Goal: Transaction & Acquisition: Purchase product/service

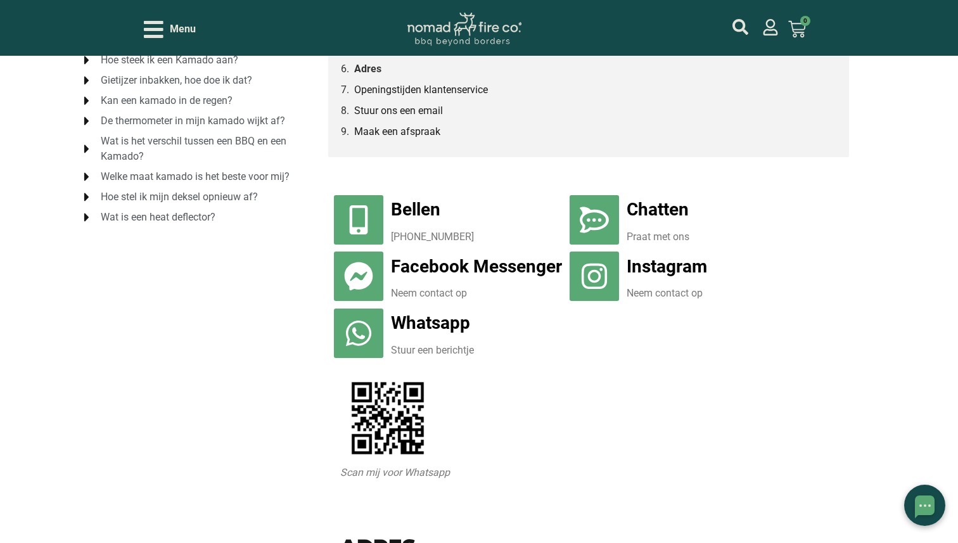
click at [370, 73] on link "Adres" at bounding box center [367, 69] width 27 height 16
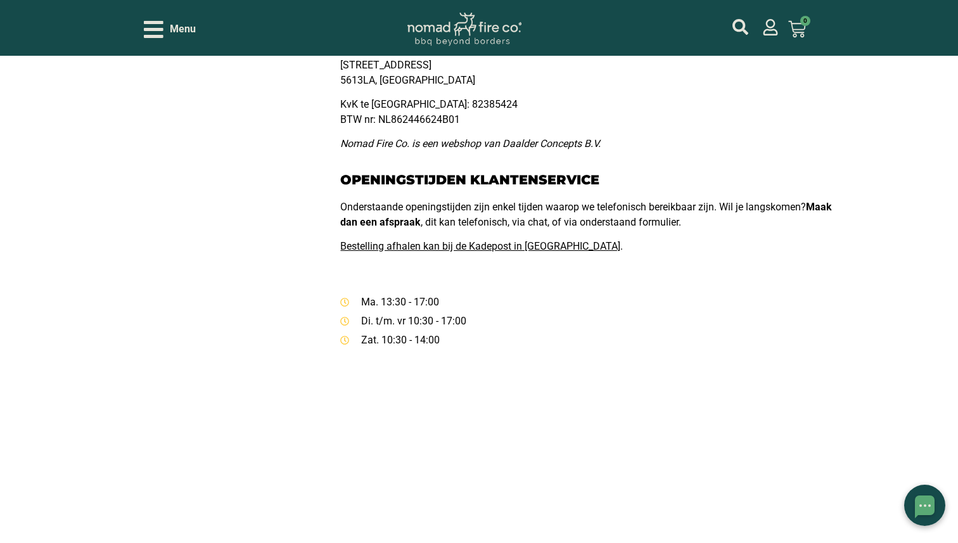
scroll to position [783, 0]
click at [387, 242] on link "Bestelling afhalen kan bij de Kadepost in Eindhoven" at bounding box center [483, 246] width 286 height 12
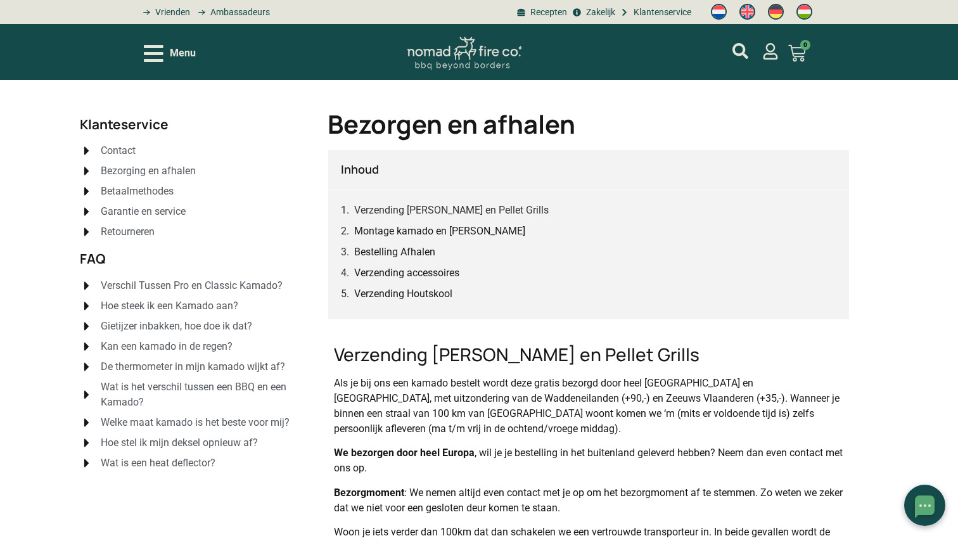
click at [160, 53] on icon "Open/Close Menu" at bounding box center [154, 53] width 20 height 17
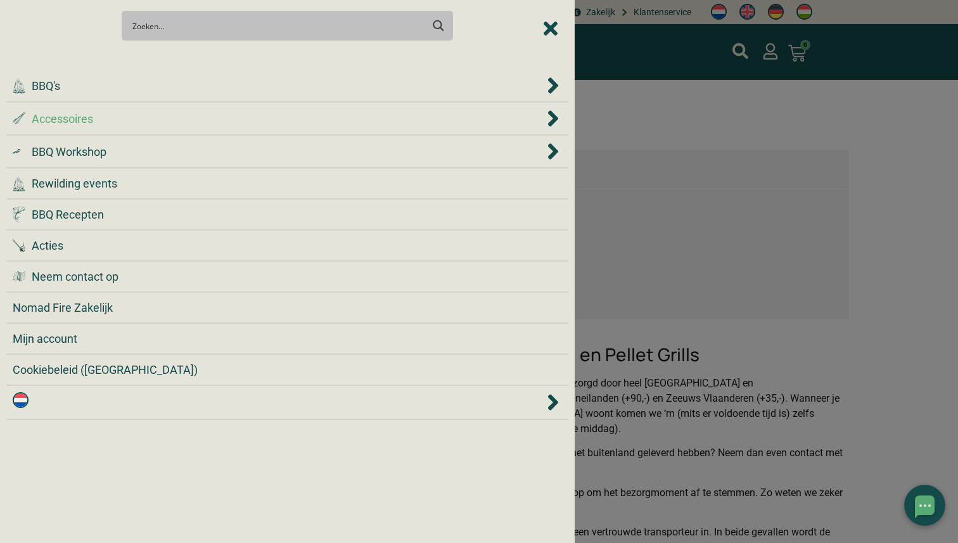
click at [215, 123] on div ".st0 { fill: #2c4a4e; } .st1 { fill: url(#Naamloos_verloop_2); } .st2 { fill: #…" at bounding box center [278, 118] width 531 height 17
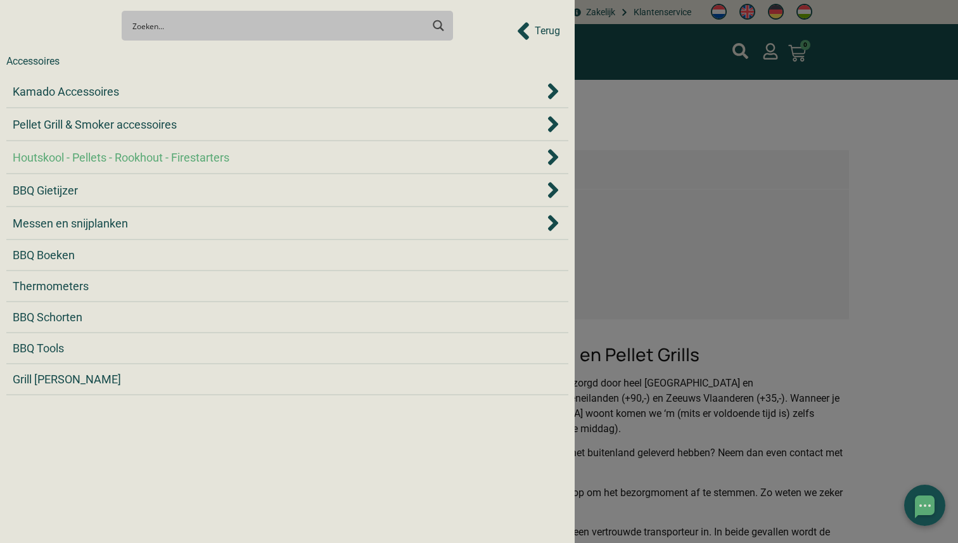
click at [199, 157] on span "Houtskool - Pellets - Rookhout - Firestarters" at bounding box center [121, 157] width 217 height 17
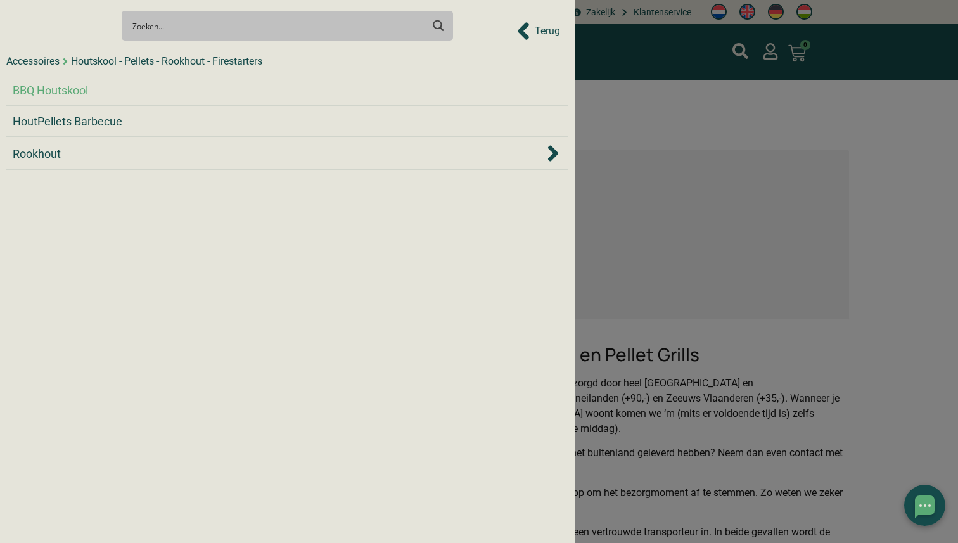
click at [187, 86] on div "BBQ Houtskool" at bounding box center [288, 90] width 550 height 17
click at [522, 30] on div "Search Meer resultaten... Filter op categorie Accessoires BBQ Boeken BBQ Gietij…" at bounding box center [287, 25] width 562 height 44
click at [546, 30] on div "Search Meer resultaten... Filter op categorie Accessoires BBQ Boeken BBQ Gietij…" at bounding box center [287, 25] width 562 height 44
click at [631, 89] on div at bounding box center [479, 271] width 958 height 543
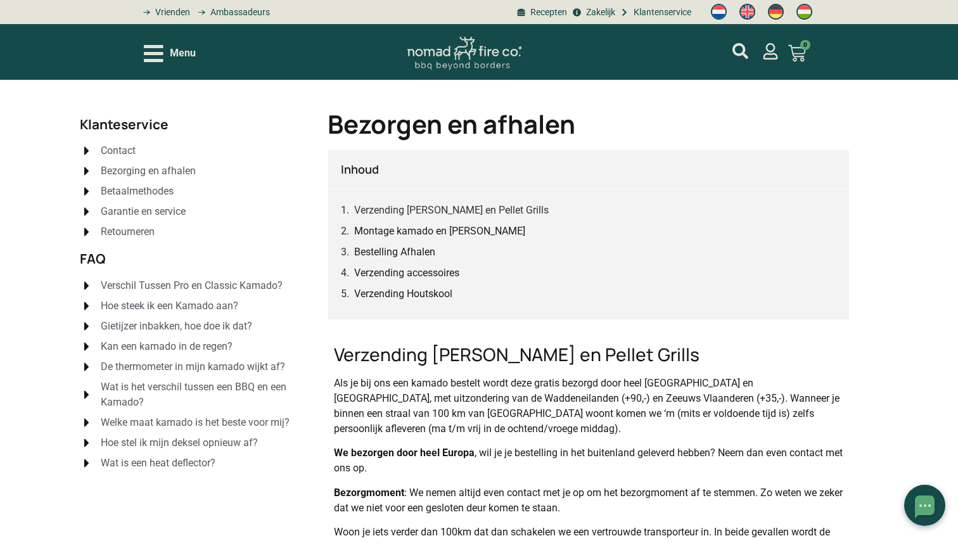
click at [148, 194] on span "Betaalmethodes" at bounding box center [136, 191] width 76 height 15
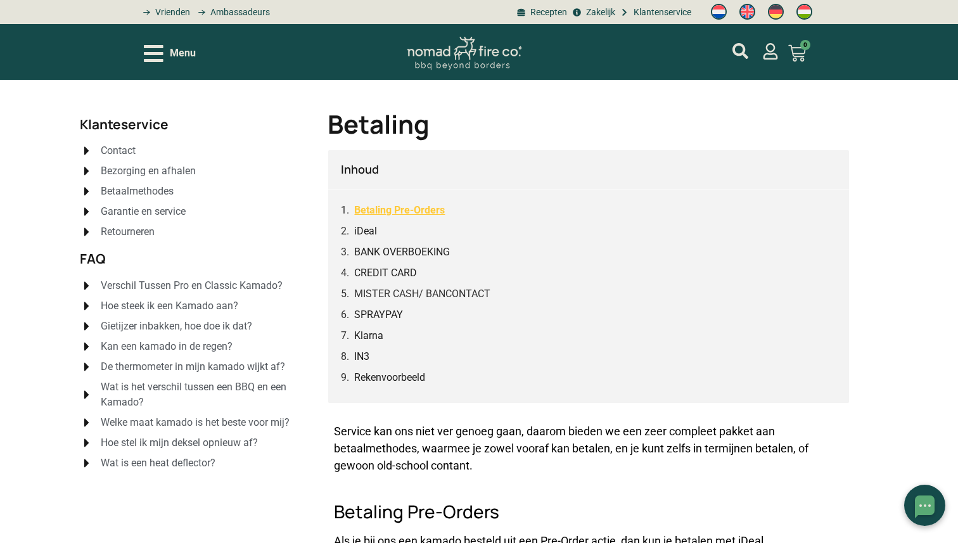
click at [366, 212] on link "Betaling Pre-Orders" at bounding box center [399, 210] width 91 height 16
click at [158, 53] on icon "Open/Close Menu" at bounding box center [154, 53] width 20 height 17
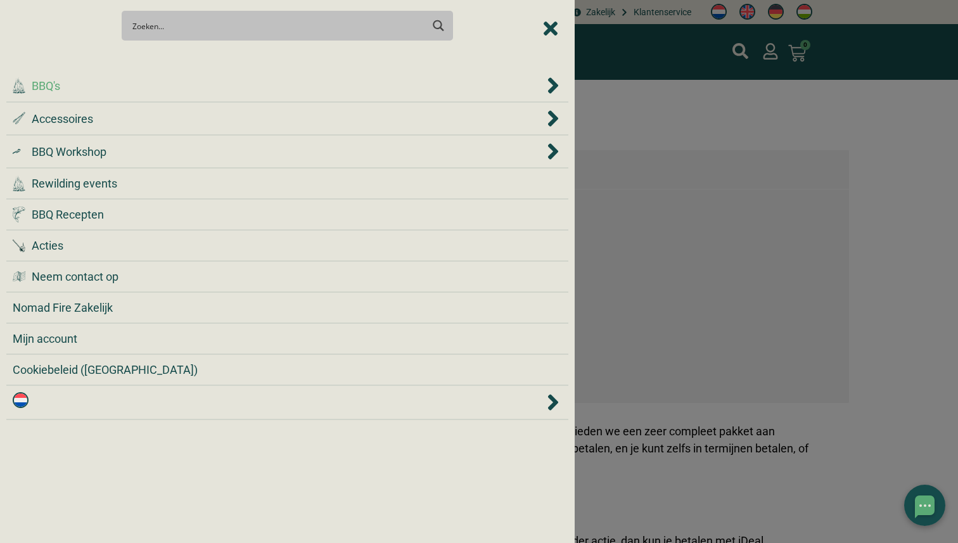
click at [145, 86] on div ".cls-1 { fill: #042e2c; } BBQ's" at bounding box center [278, 85] width 531 height 17
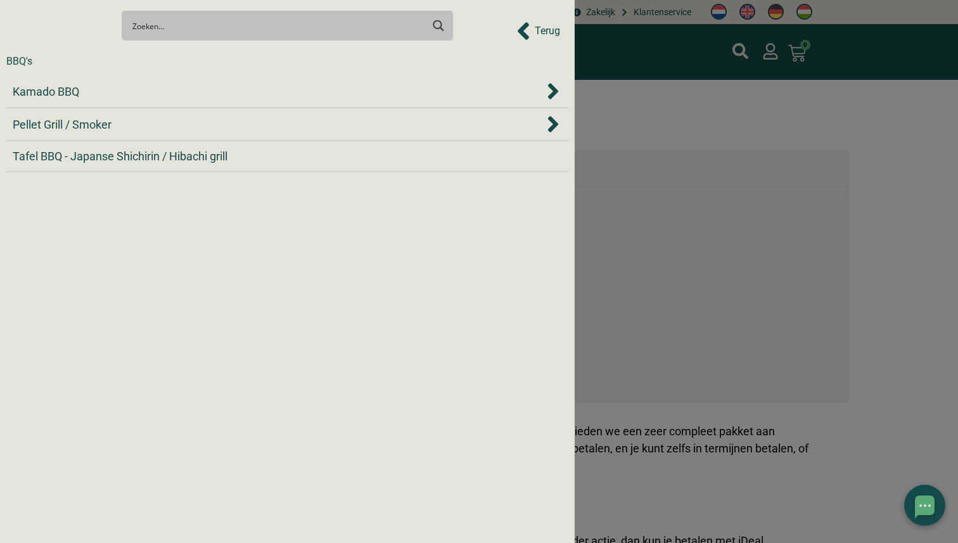
click at [145, 86] on div "Kamado BBQ" at bounding box center [278, 91] width 531 height 17
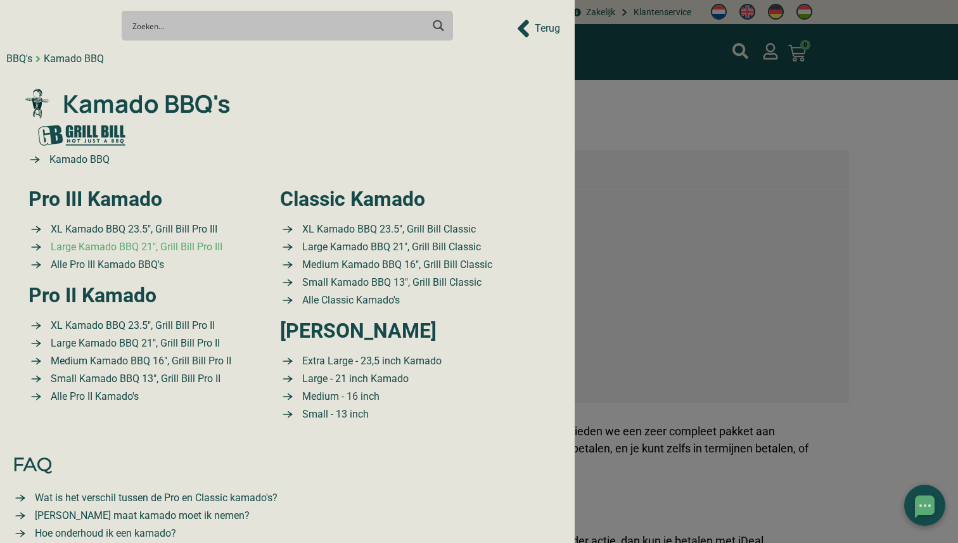
click at [124, 247] on span "Large Kamado BBQ 21″, Grill Bill Pro III" at bounding box center [135, 247] width 175 height 15
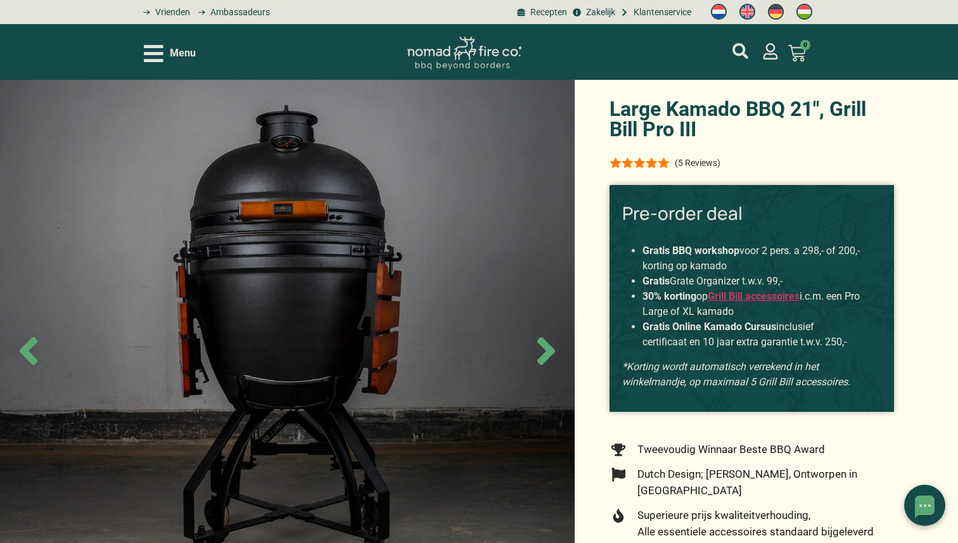
click at [688, 162] on div "(5 Reviews)" at bounding box center [698, 163] width 46 height 13
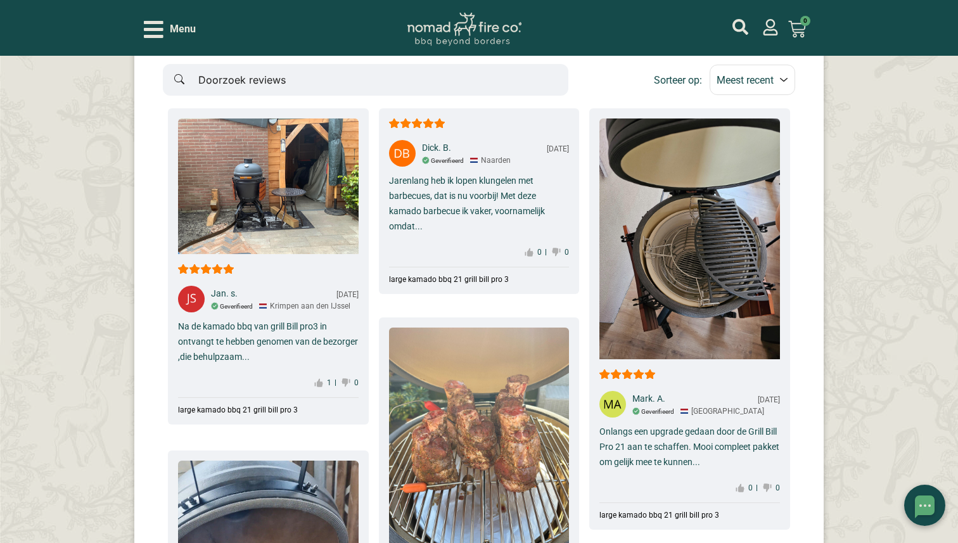
scroll to position [7442, 0]
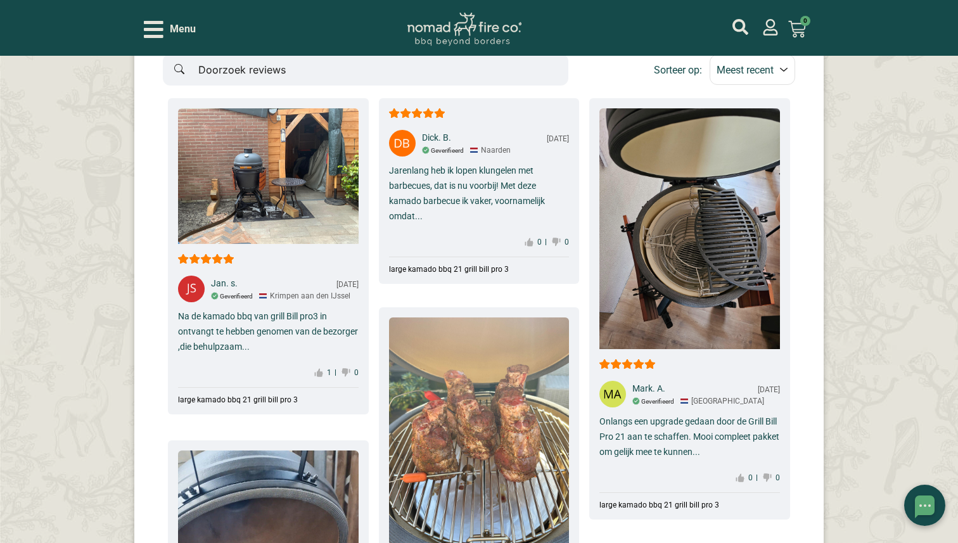
click at [257, 396] on div "large kamado bbq 21 grill bill pro 3" at bounding box center [238, 400] width 120 height 9
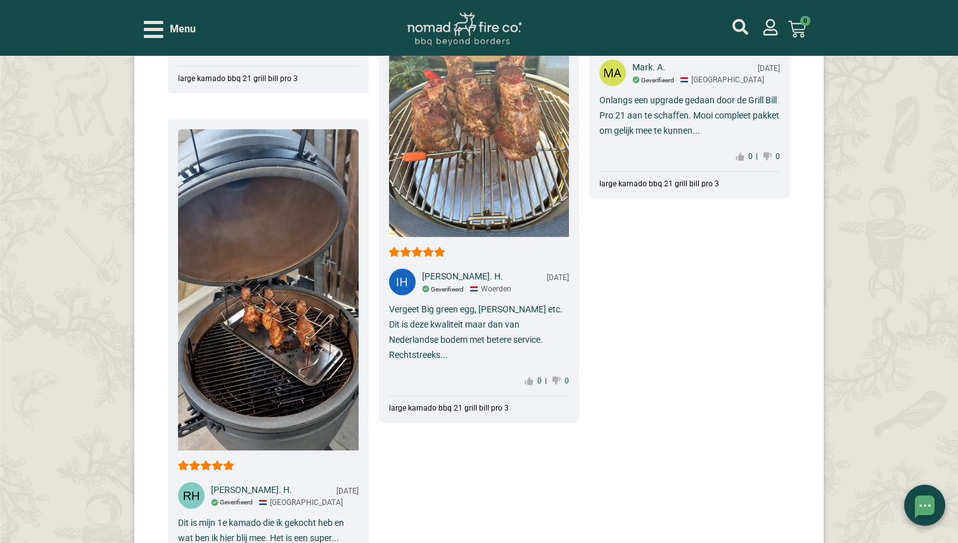
scroll to position [7764, 0]
click at [488, 309] on div "Vergeet Big green egg, Kamado Joe etc. Dit is deze kwaliteit maar dan van Neder…" at bounding box center [479, 331] width 181 height 61
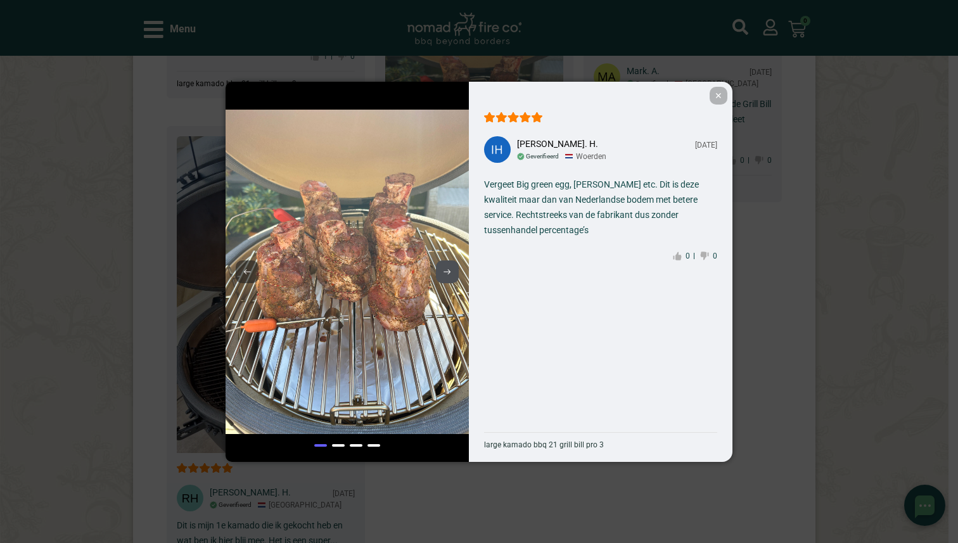
click at [448, 270] on use at bounding box center [447, 271] width 7 height 5
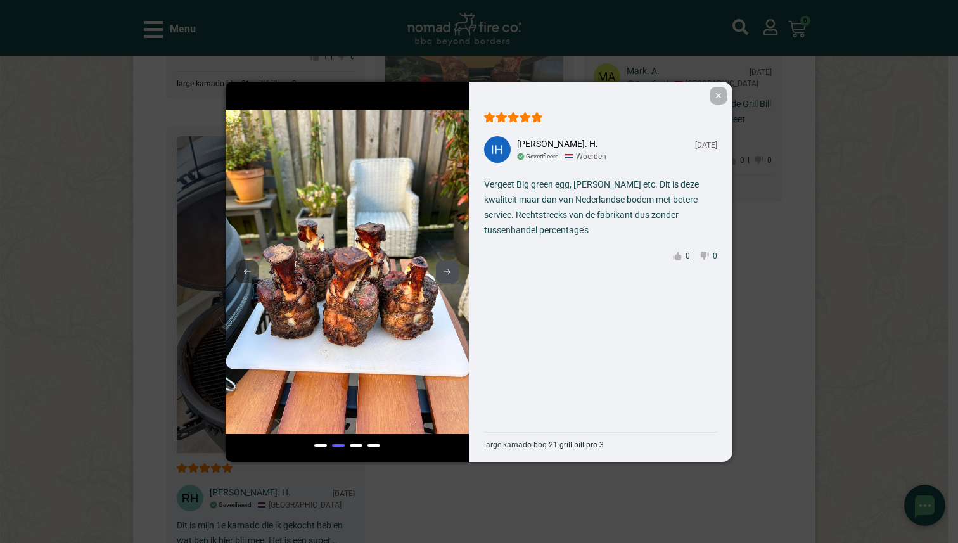
click at [448, 270] on use at bounding box center [447, 271] width 7 height 5
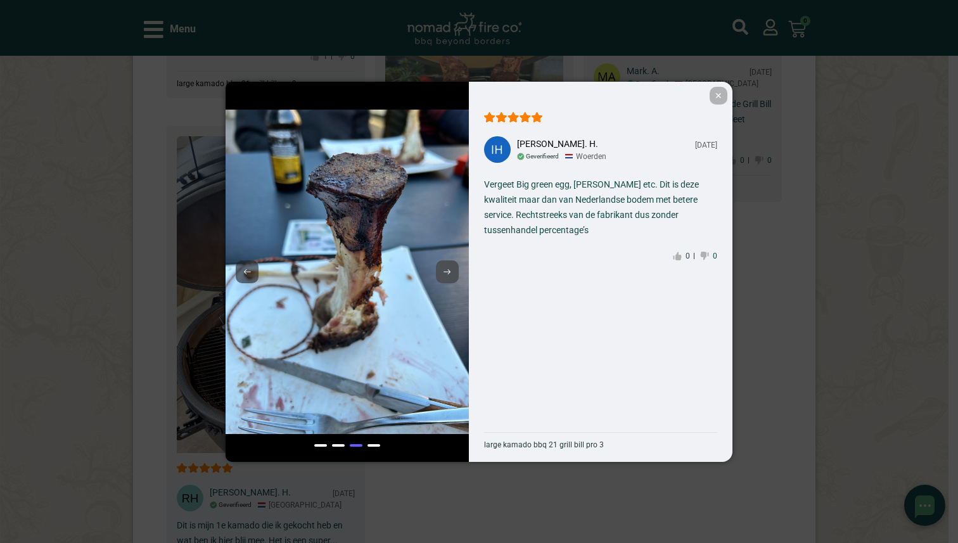
click at [448, 270] on use at bounding box center [447, 271] width 7 height 5
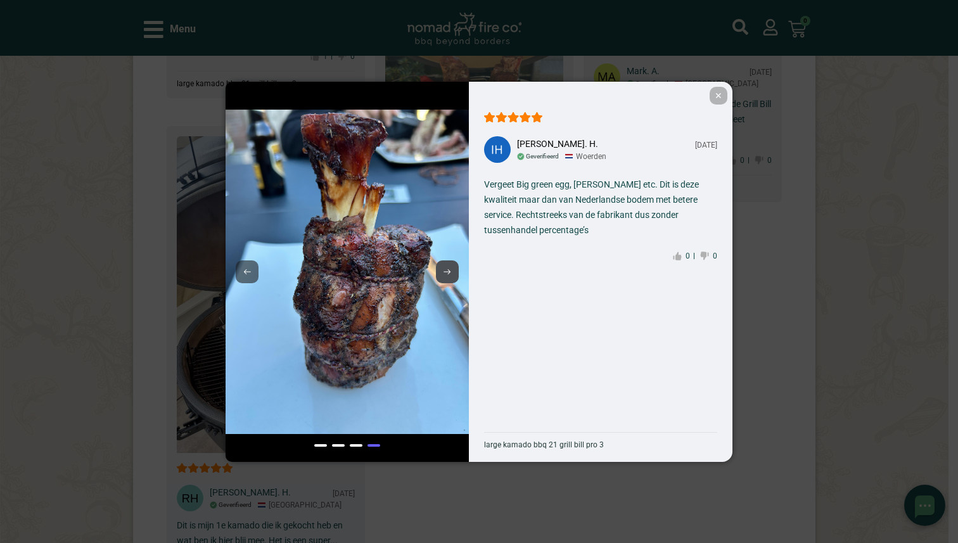
click at [448, 270] on use at bounding box center [447, 271] width 7 height 5
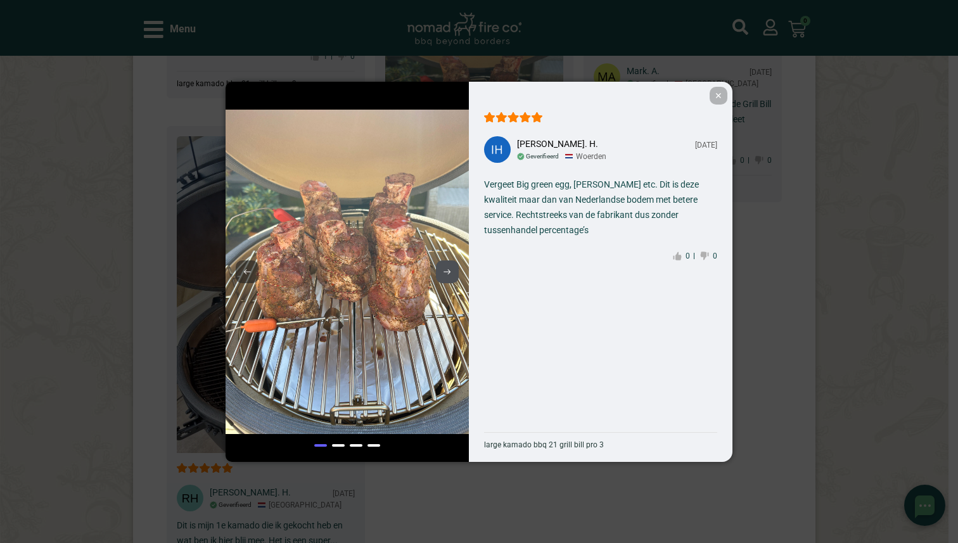
click at [448, 270] on use at bounding box center [447, 271] width 7 height 5
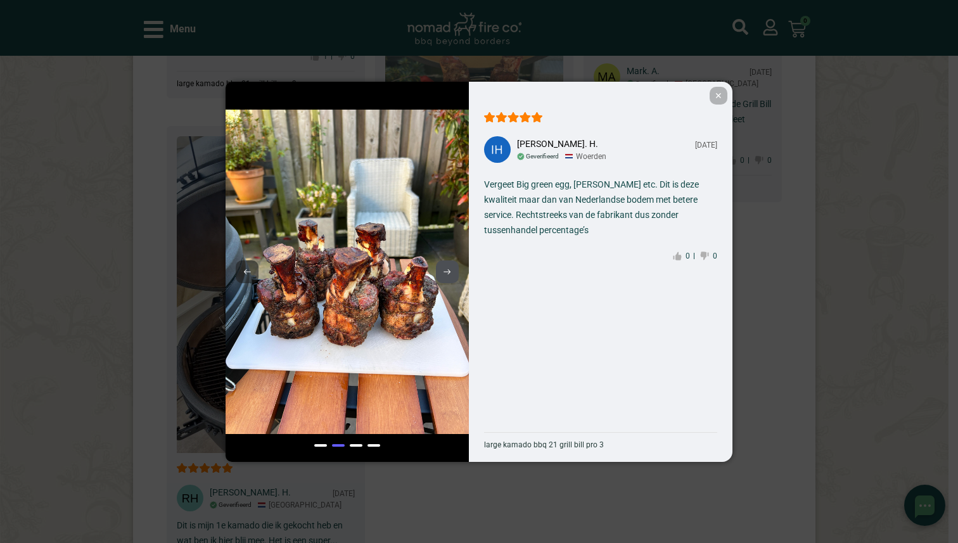
click at [448, 270] on use at bounding box center [447, 271] width 7 height 5
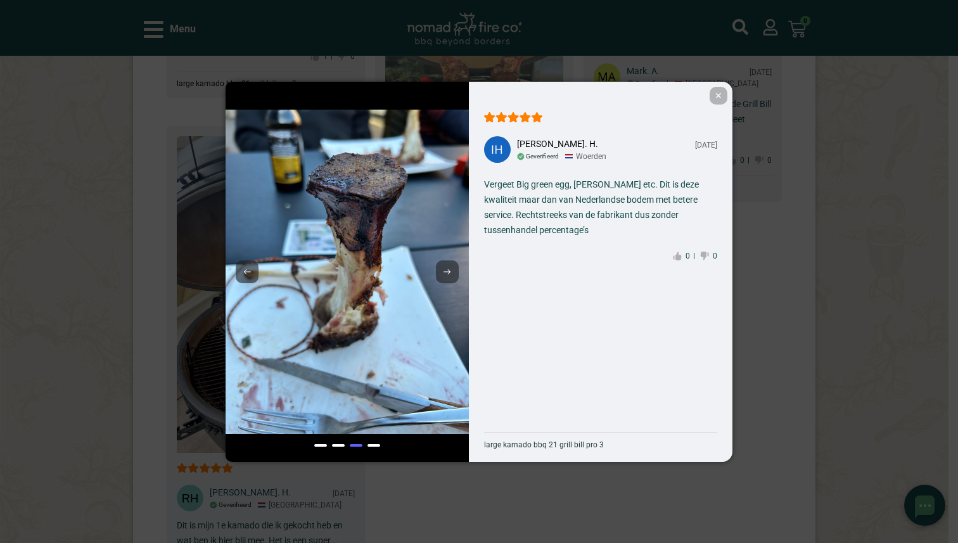
click at [721, 97] on span "✕" at bounding box center [719, 96] width 18 height 18
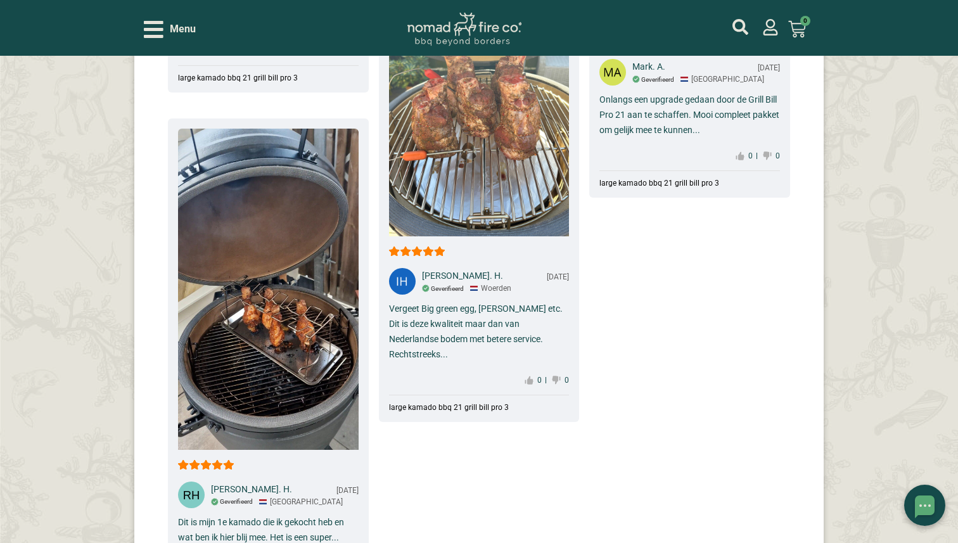
click at [287, 370] on img at bounding box center [268, 289] width 181 height 321
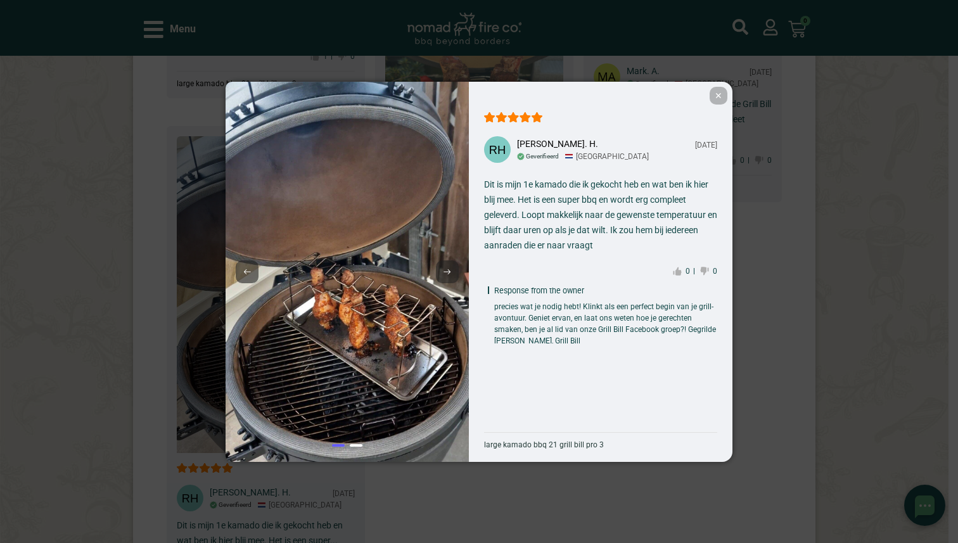
scroll to position [35, 0]
click at [721, 97] on span "✕" at bounding box center [719, 96] width 18 height 18
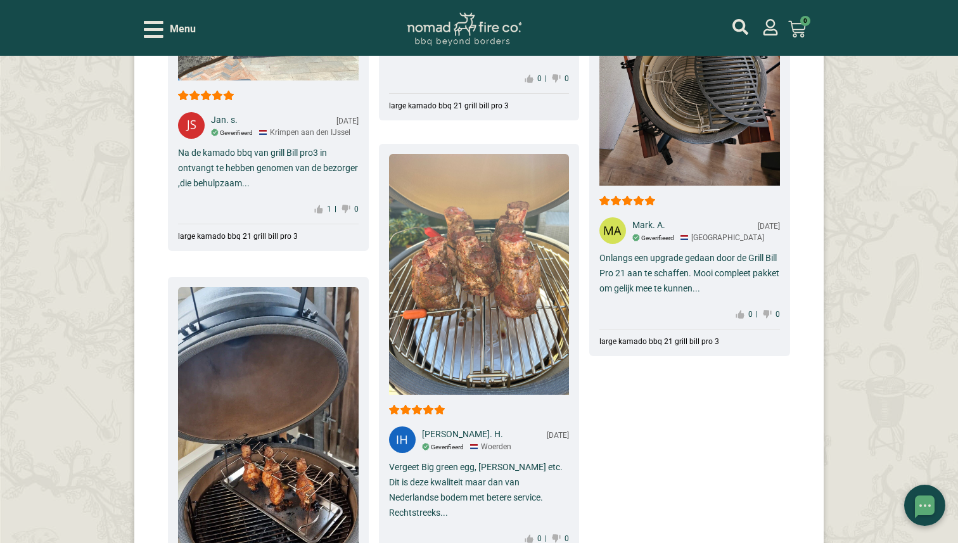
scroll to position [7605, 0]
click at [654, 259] on div "Onlangs een upgrade gedaan door de Grill Bill Pro 21 aan te schaffen. Mooi comp…" at bounding box center [690, 274] width 181 height 46
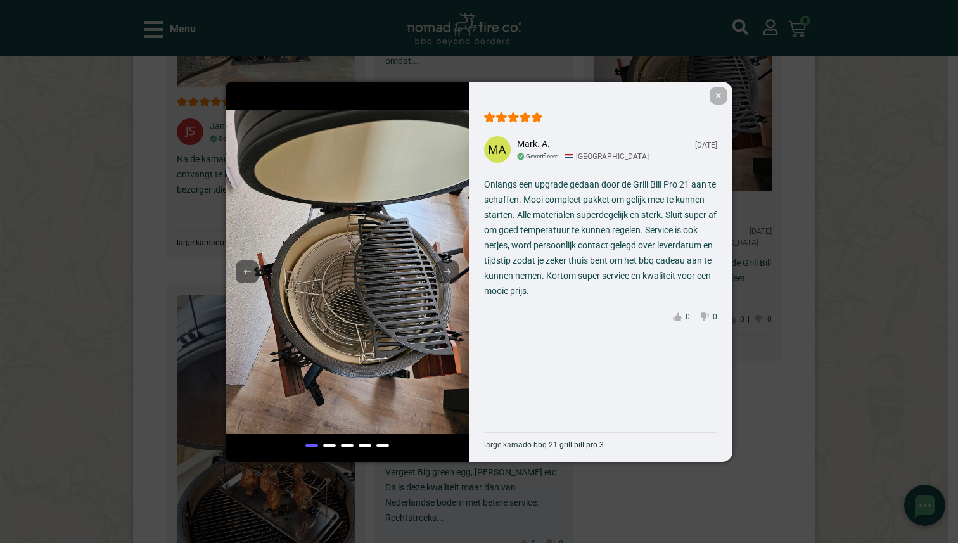
click at [719, 98] on span "✕" at bounding box center [719, 96] width 18 height 18
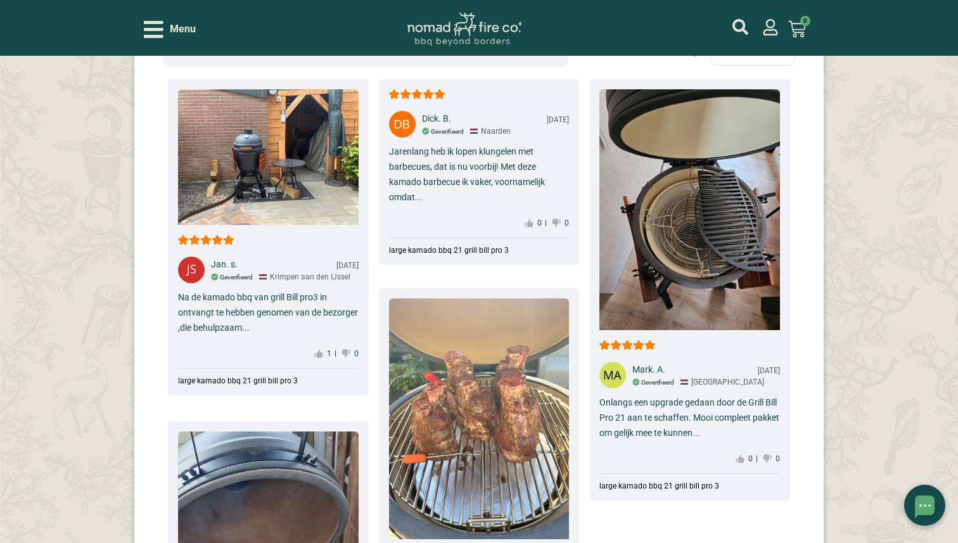
scroll to position [7445, 0]
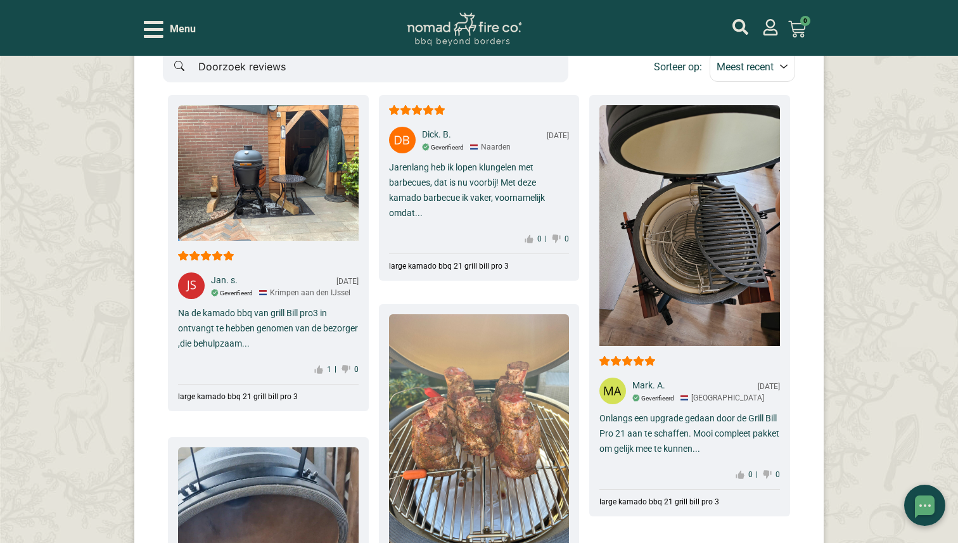
click at [284, 306] on div "Na de kamado bbq van grill Bill pro3 in ontvangt te hebben genomen van de bezor…" at bounding box center [268, 329] width 181 height 46
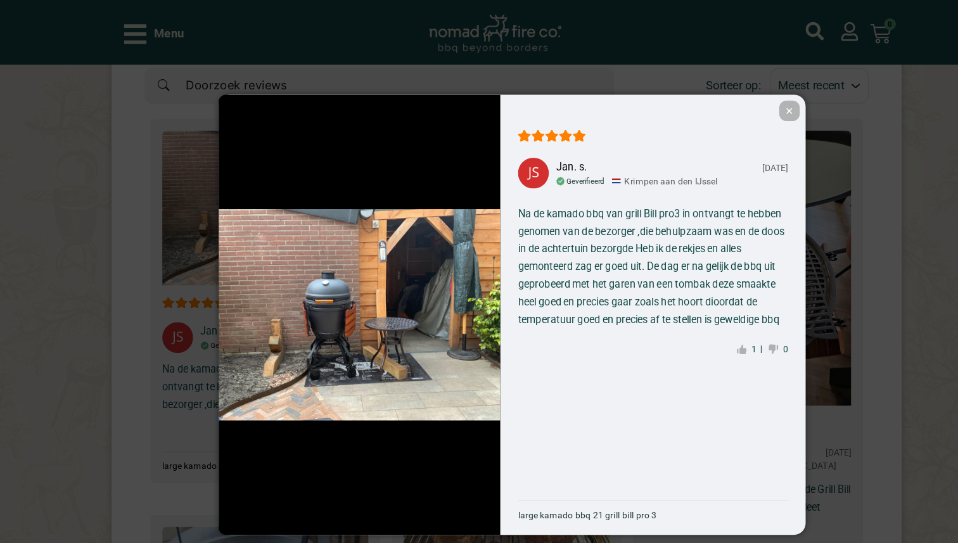
click at [718, 94] on span "✕" at bounding box center [719, 96] width 18 height 18
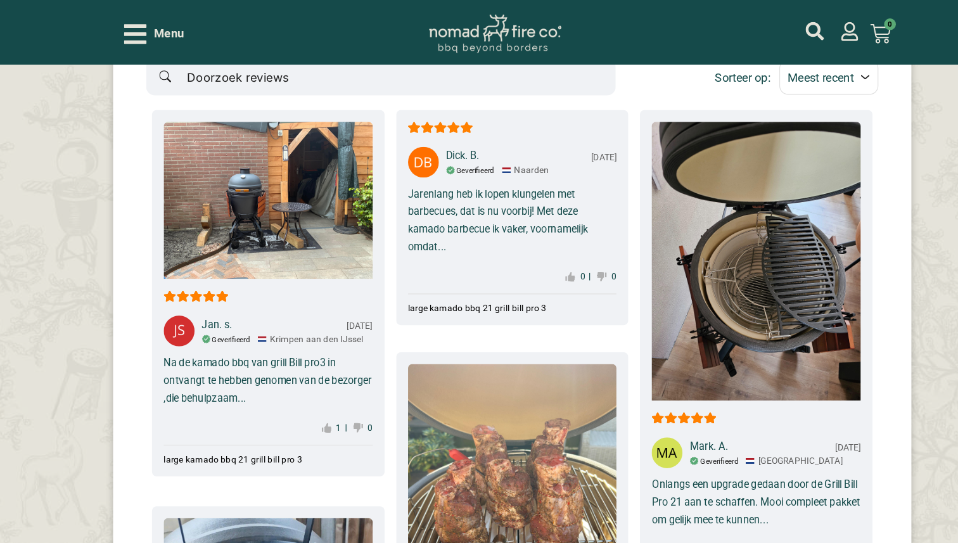
click at [436, 143] on div "Dick. B. 06-19-2025 Geverifieerd Naarden Jarenlang heb ik lopen klungelen met b…" at bounding box center [479, 188] width 201 height 186
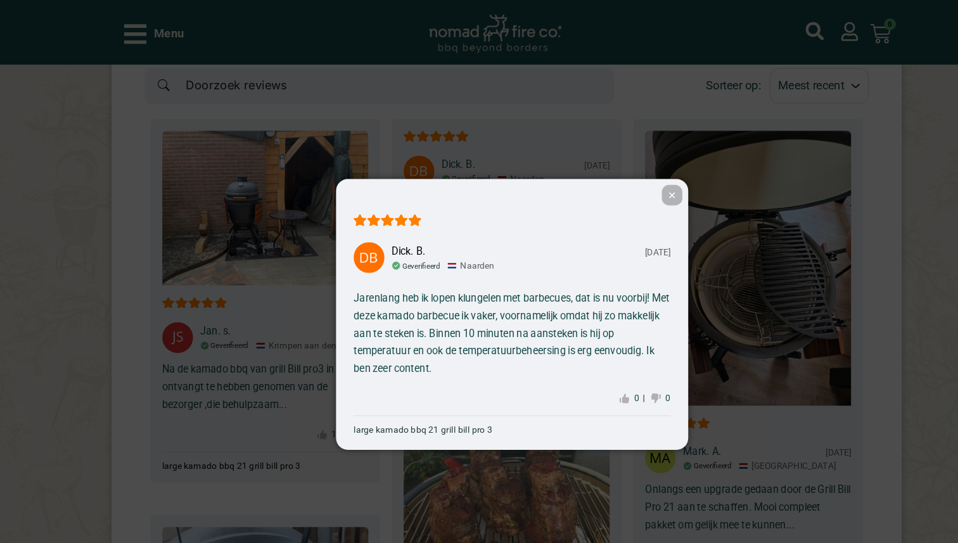
click at [617, 167] on span "✕" at bounding box center [618, 169] width 18 height 18
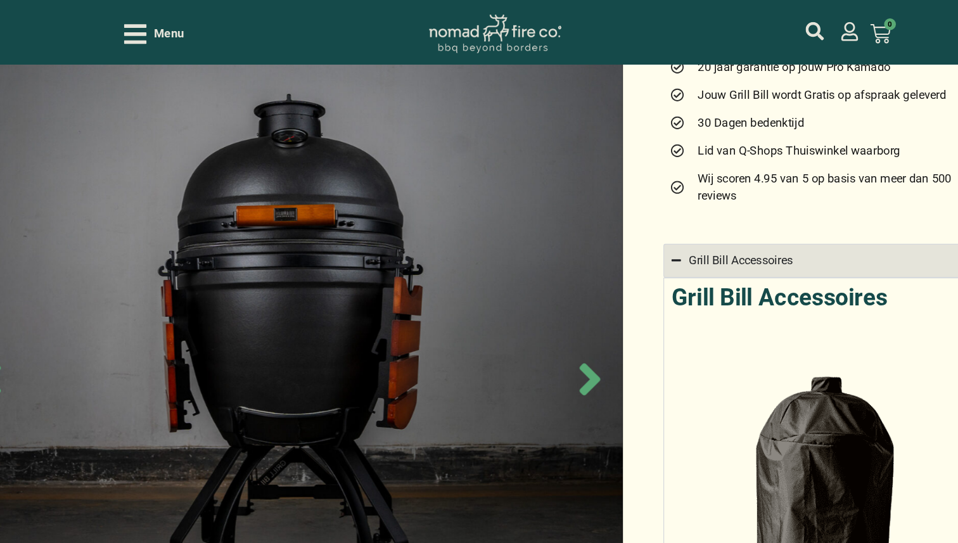
scroll to position [0, 0]
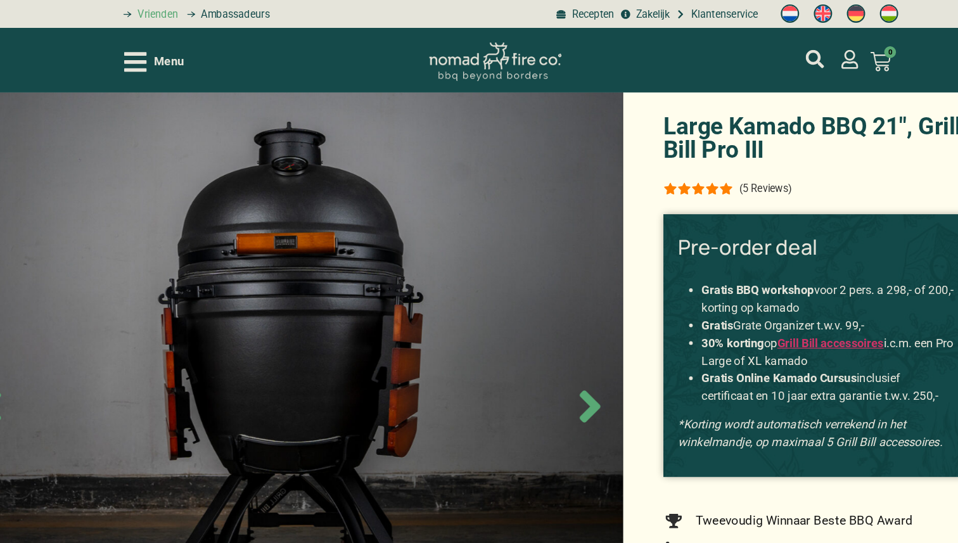
click at [179, 12] on span "Vrienden" at bounding box center [171, 12] width 38 height 13
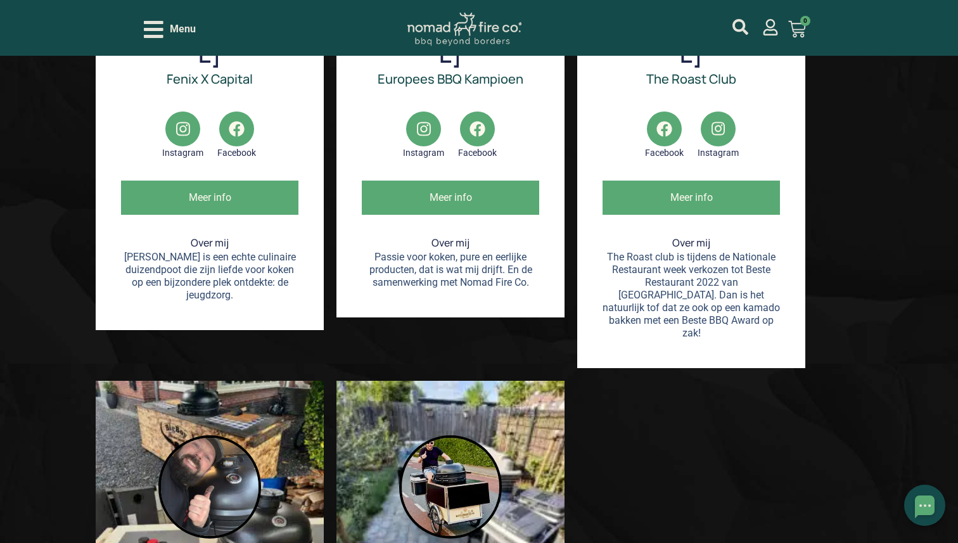
scroll to position [591, 0]
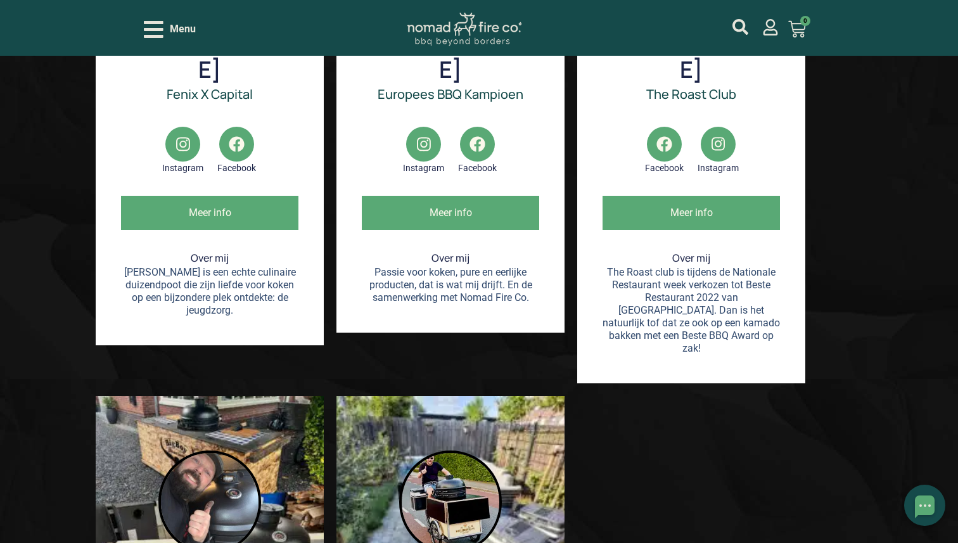
click at [707, 196] on span "Meer info" at bounding box center [691, 213] width 177 height 34
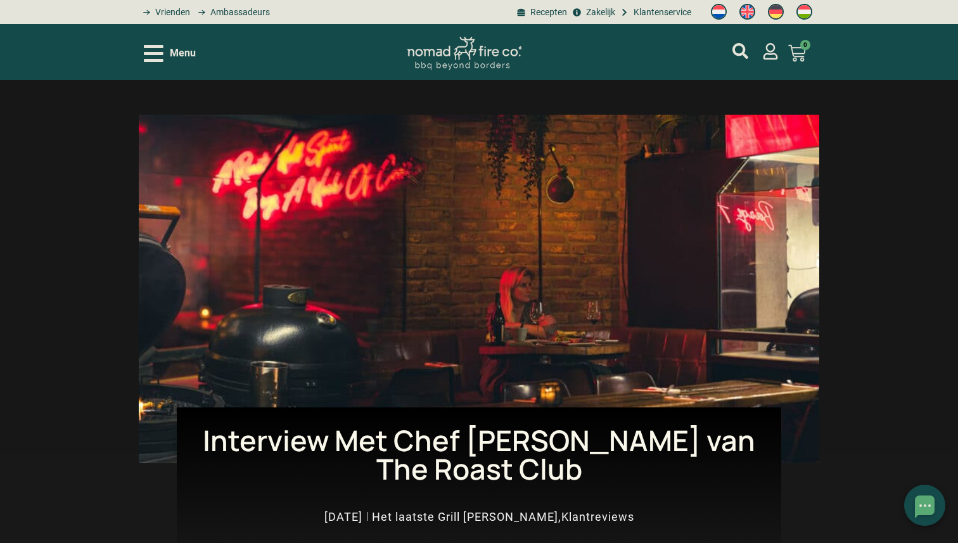
click at [159, 58] on icon "Open/Close Menu" at bounding box center [154, 53] width 20 height 22
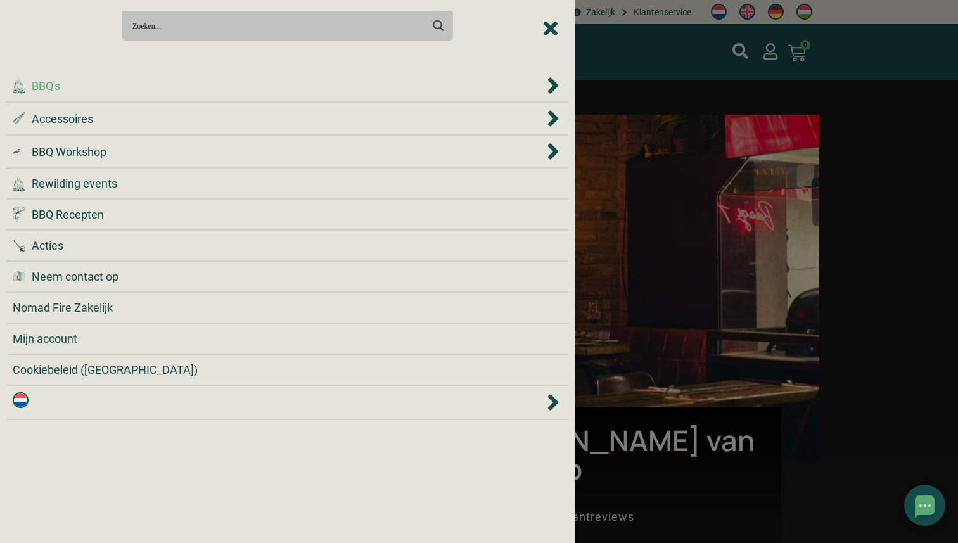
click at [117, 87] on div ".cls-1 { fill: #042e2c; } BBQ's" at bounding box center [278, 85] width 531 height 17
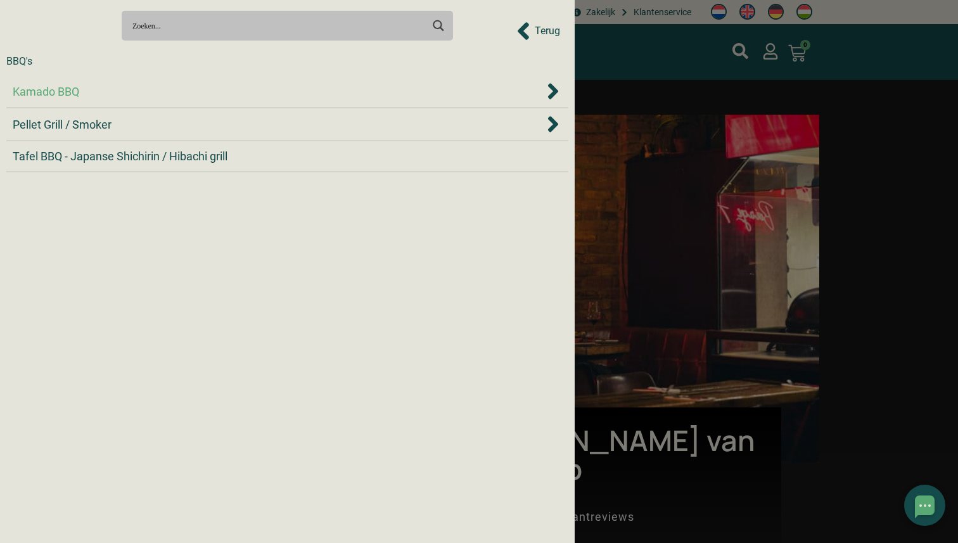
click at [127, 95] on div "Kamado BBQ" at bounding box center [278, 91] width 531 height 17
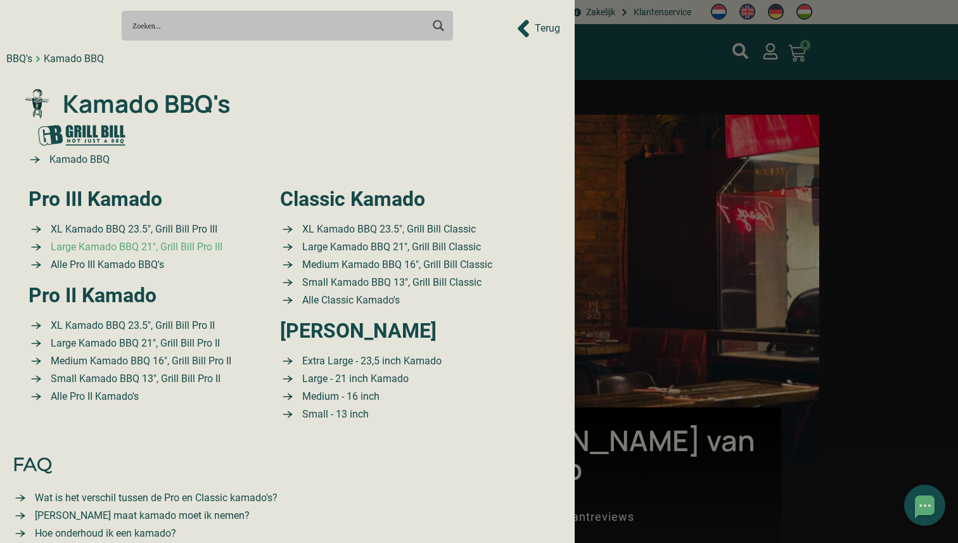
click at [131, 245] on span "Large Kamado BBQ 21″, Grill Bill Pro III" at bounding box center [135, 247] width 175 height 15
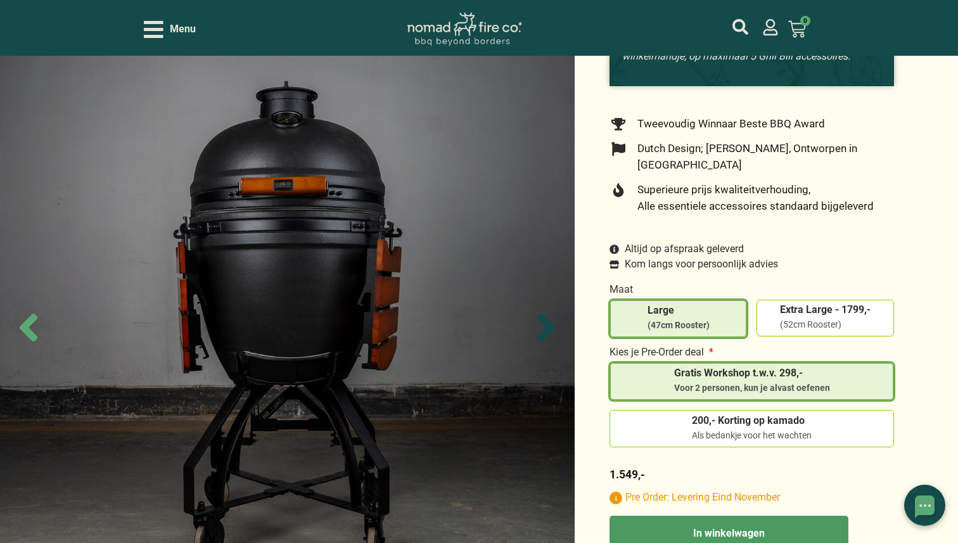
scroll to position [328, 0]
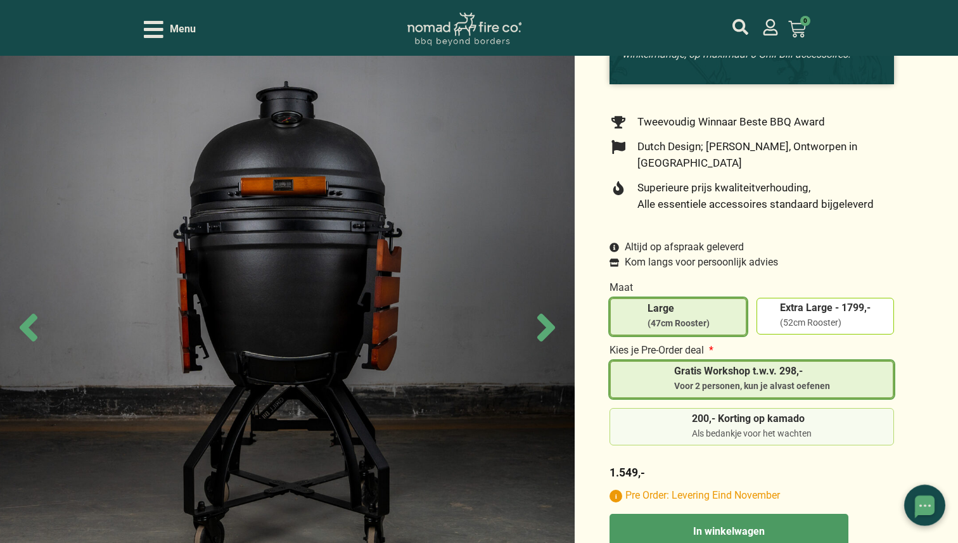
click at [650, 414] on label "200,- Korting op kamado Als bedankje voor het wachten" at bounding box center [753, 427] width 274 height 27
click at [0, 0] on input "200,- Korting op kamado Als bedankje voor het wachten" at bounding box center [0, 0] width 0 height 0
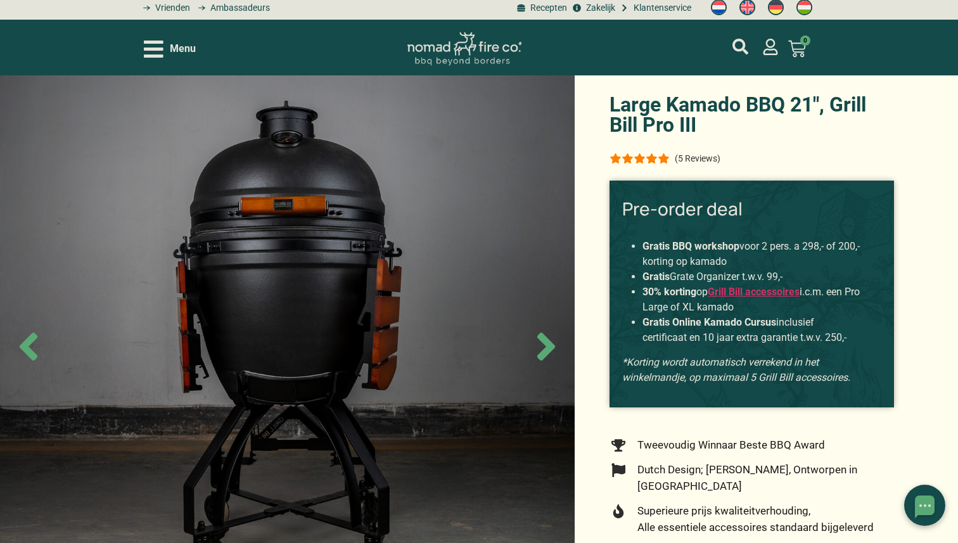
scroll to position [4, 0]
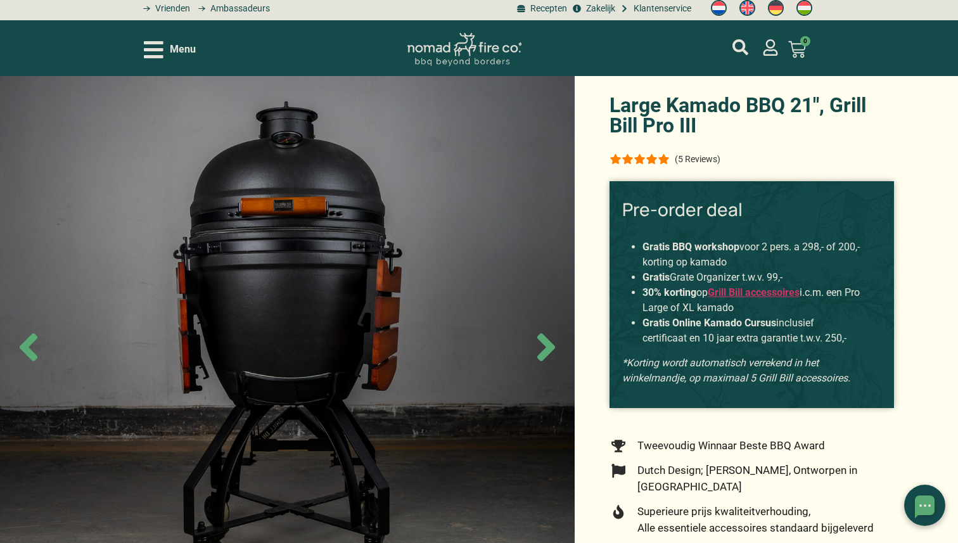
click at [695, 160] on div "(5 Reviews)" at bounding box center [698, 159] width 46 height 13
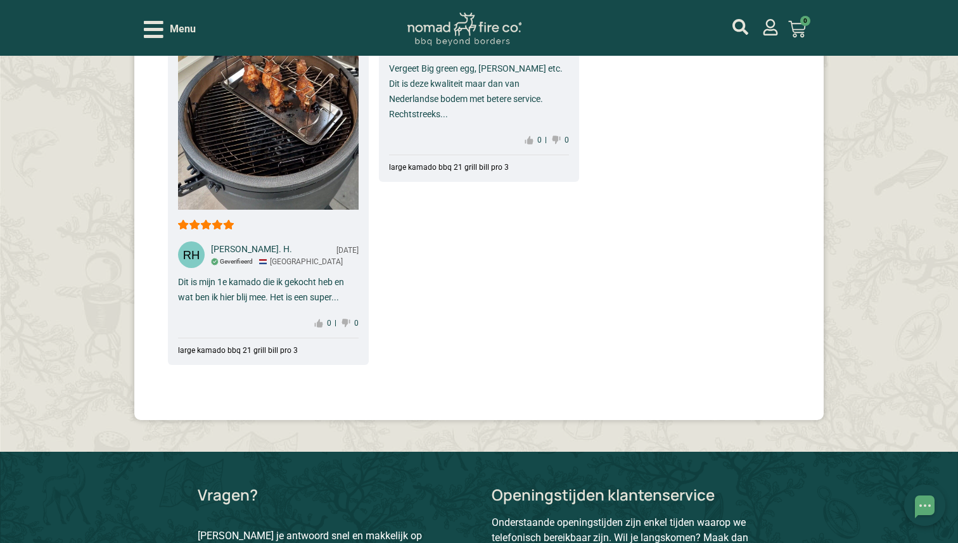
scroll to position [8007, 0]
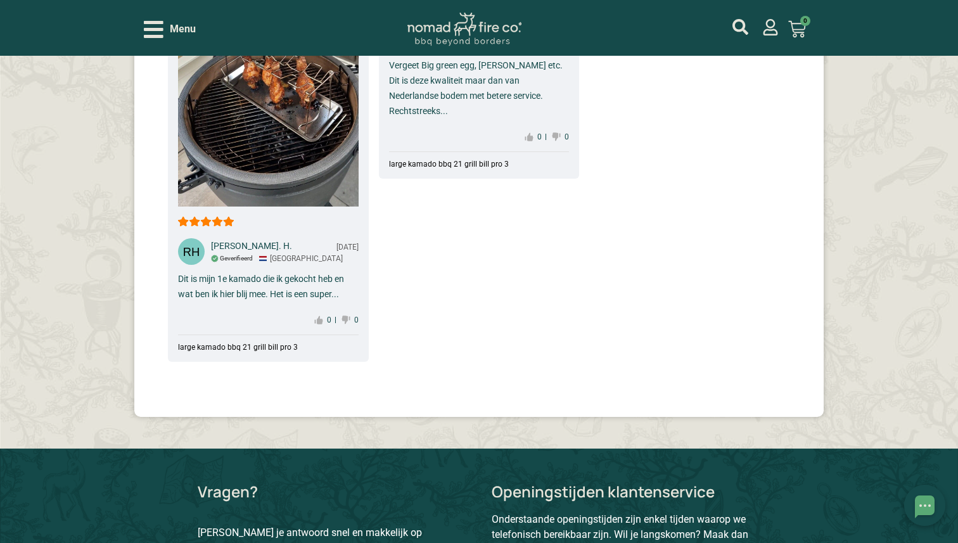
click at [274, 155] on img at bounding box center [268, 45] width 181 height 321
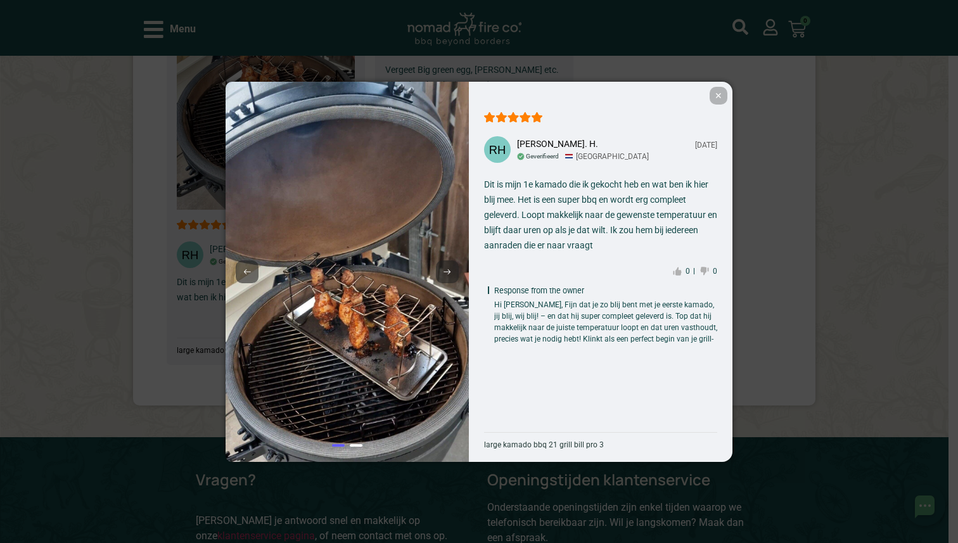
click at [722, 93] on span "✕" at bounding box center [719, 96] width 18 height 18
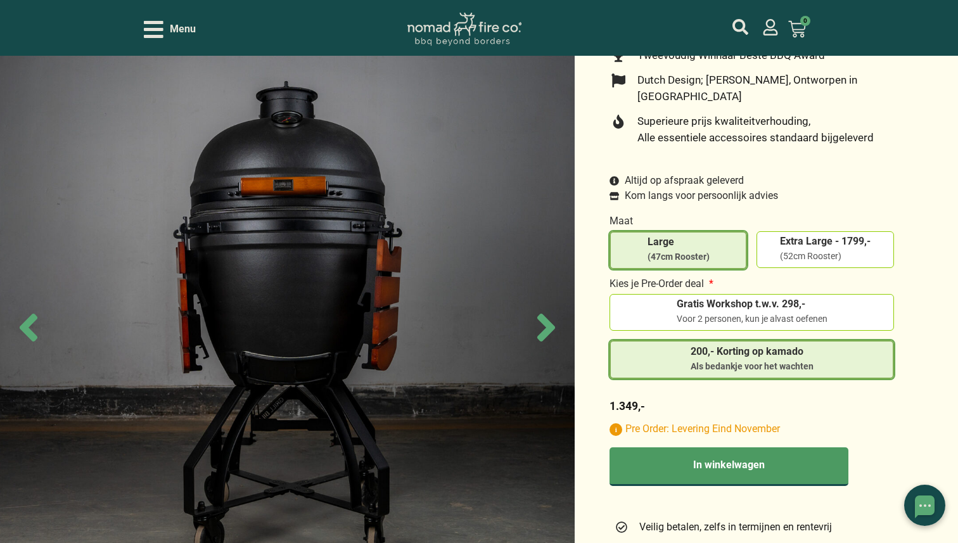
scroll to position [396, 0]
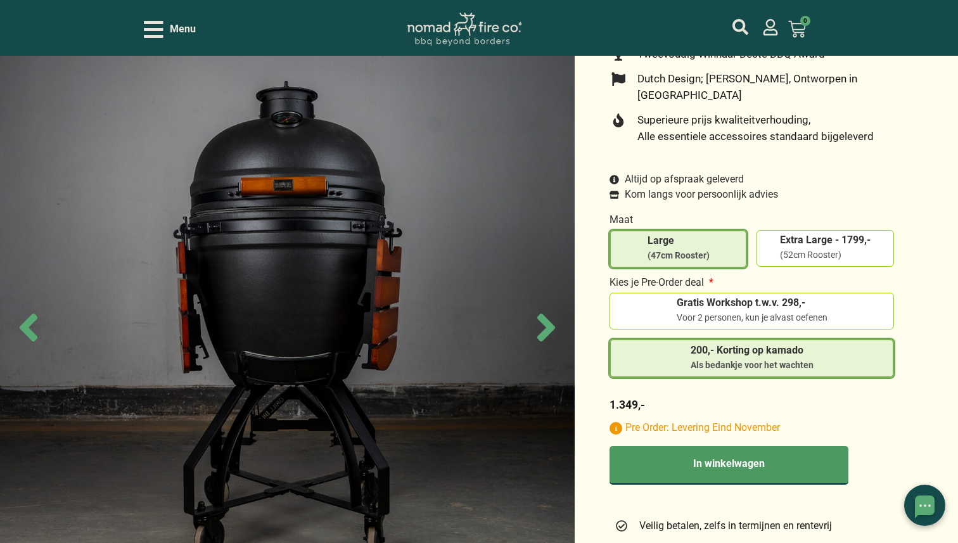
click at [617, 191] on icon at bounding box center [615, 195] width 10 height 8
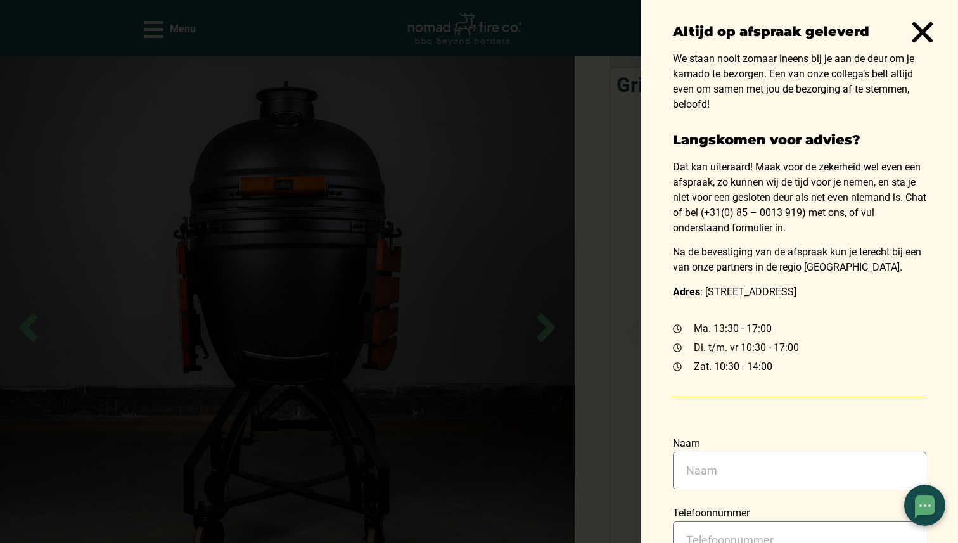
scroll to position [1061, 0]
